Goal: Task Accomplishment & Management: Manage account settings

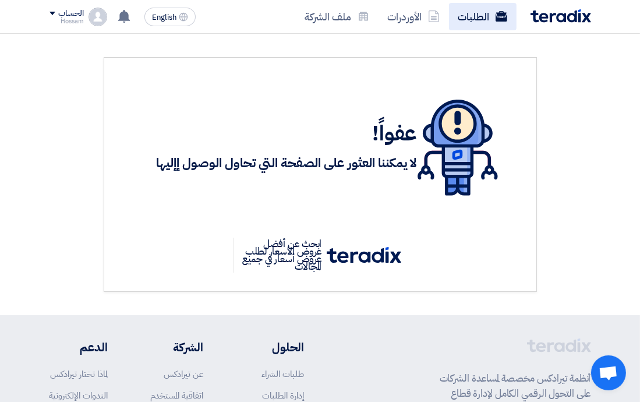
click at [460, 15] on link "الطلبات" at bounding box center [483, 16] width 68 height 27
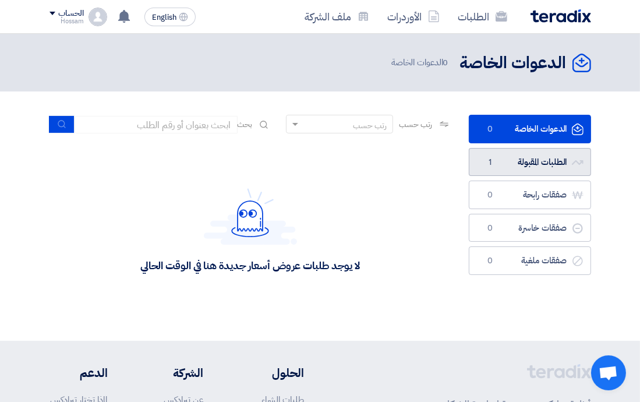
click at [541, 167] on link "الطلبات المقبولة الطلبات المقبولة 1" at bounding box center [530, 162] width 122 height 29
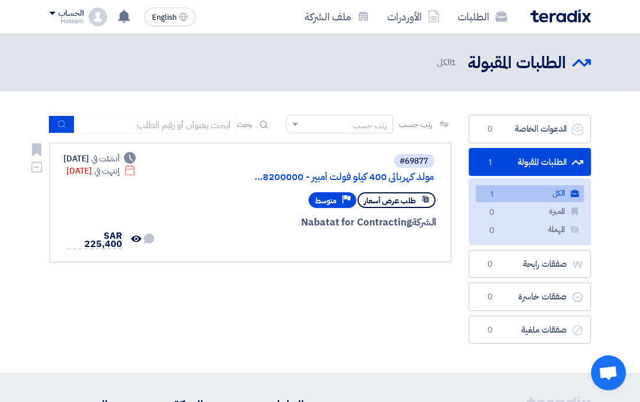
click at [410, 196] on span "طلب عرض أسعار" at bounding box center [391, 200] width 52 height 11
click at [97, 177] on div "Deadline إنتهت في May 22, 2025" at bounding box center [101, 171] width 69 height 12
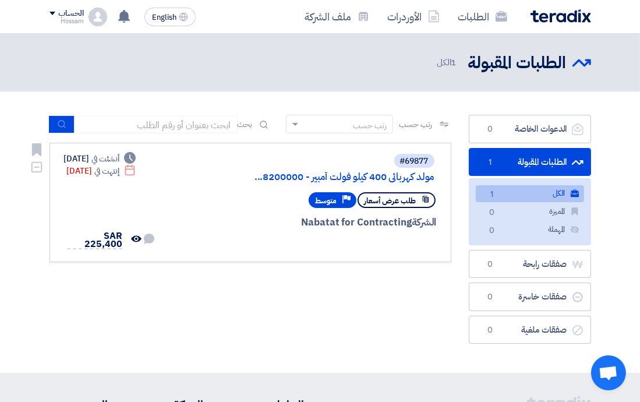
click at [99, 177] on div "Deadline إنتهت في May 22, 2025" at bounding box center [101, 171] width 69 height 12
click at [136, 176] on icon "Deadline" at bounding box center [130, 170] width 12 height 12
click at [136, 158] on icon "Deadline" at bounding box center [130, 158] width 12 height 12
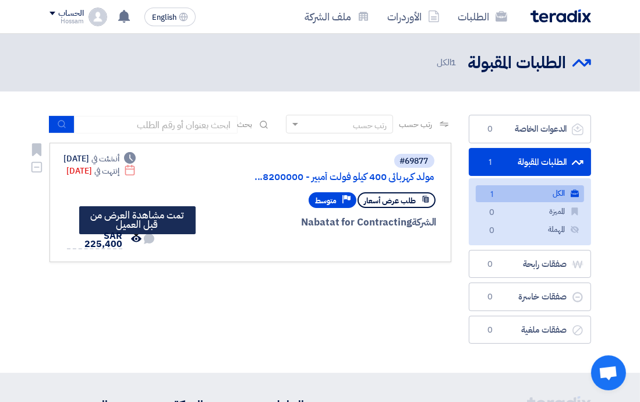
click at [135, 242] on use at bounding box center [136, 238] width 10 height 6
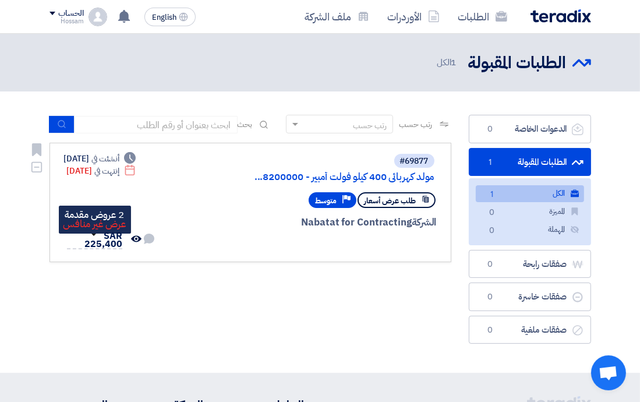
click at [102, 241] on span "SAR 225,400" at bounding box center [102, 240] width 37 height 22
click at [121, 241] on span "SAR 225,400" at bounding box center [102, 240] width 37 height 22
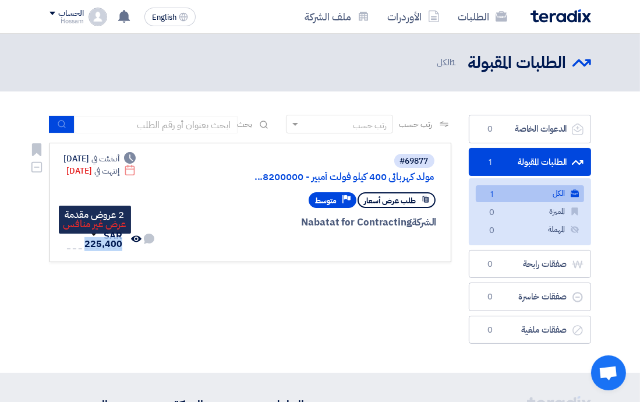
click at [121, 241] on span "SAR 225,400" at bounding box center [102, 240] width 37 height 22
drag, startPoint x: 121, startPoint y: 241, endPoint x: 112, endPoint y: 264, distance: 24.9
click at [119, 269] on div "رتب حسب رتب حسب بحث مجال الطلب مسؤول المشتريات نوع الطلب" at bounding box center [251, 232] width 420 height 235
click at [93, 245] on span "SAR 225,400" at bounding box center [102, 240] width 37 height 22
click at [94, 245] on span "SAR 225,400" at bounding box center [102, 240] width 37 height 22
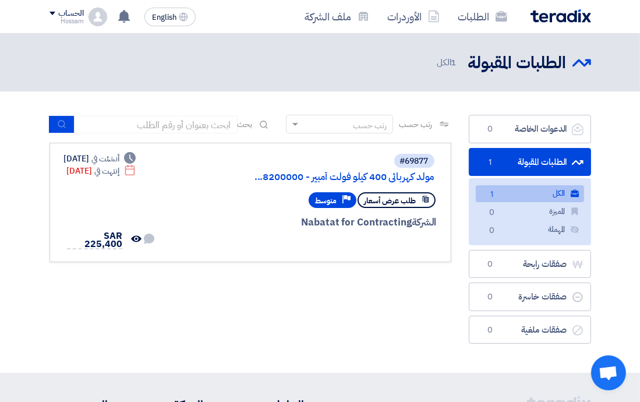
click at [443, 55] on div "الطلبات المقبولة الطلبات المقبولة 1 الكل" at bounding box center [510, 62] width 164 height 23
click at [445, 71] on div "الطلبات المقبولة الطلبات المقبولة 1 الكل" at bounding box center [510, 62] width 164 height 23
click at [445, 66] on span "1 الكل" at bounding box center [448, 62] width 22 height 13
